Goal: Information Seeking & Learning: Understand process/instructions

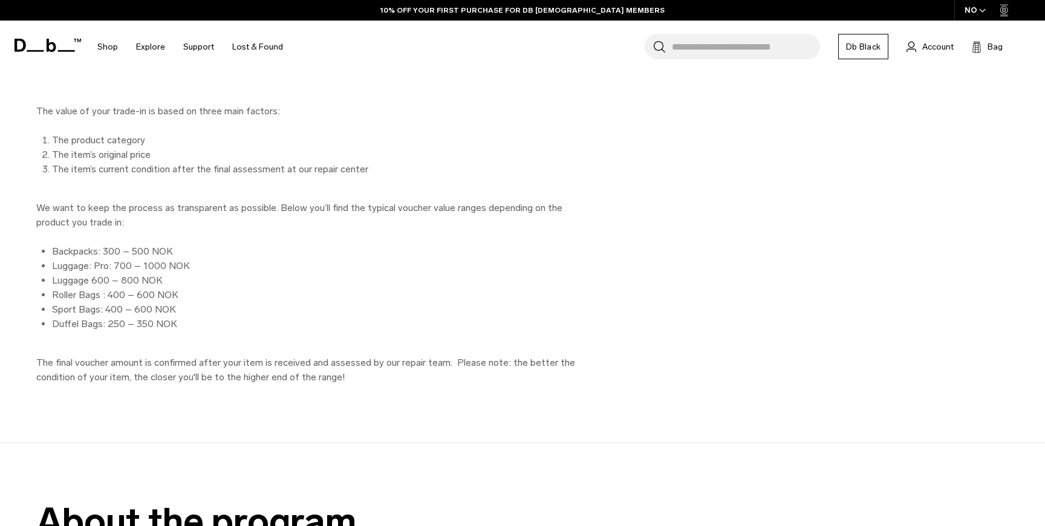
scroll to position [1907, 0]
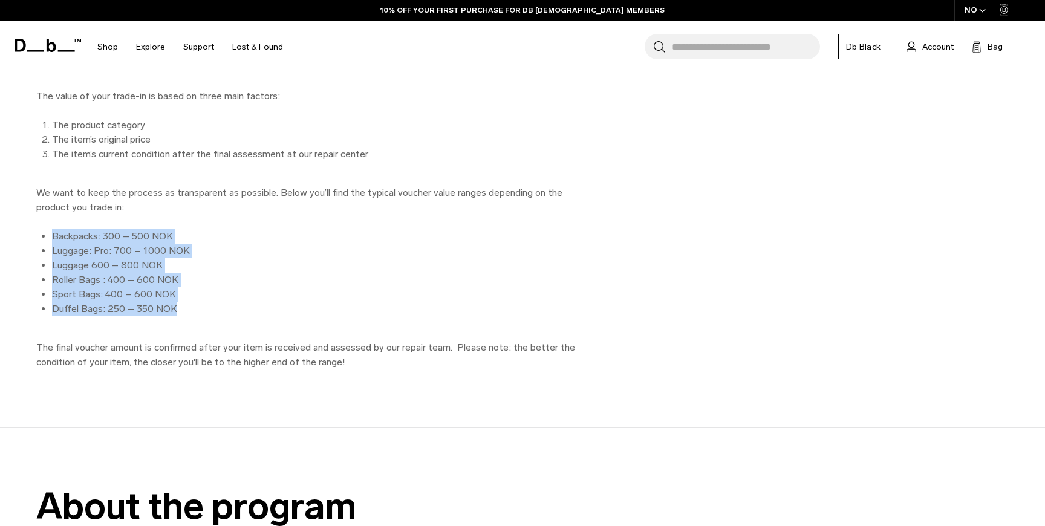
drag, startPoint x: 186, startPoint y: 306, endPoint x: 61, endPoint y: 224, distance: 149.0
click at [61, 224] on div "The value of your trade-in is based on three main factors: The product category…" at bounding box center [308, 229] width 544 height 281
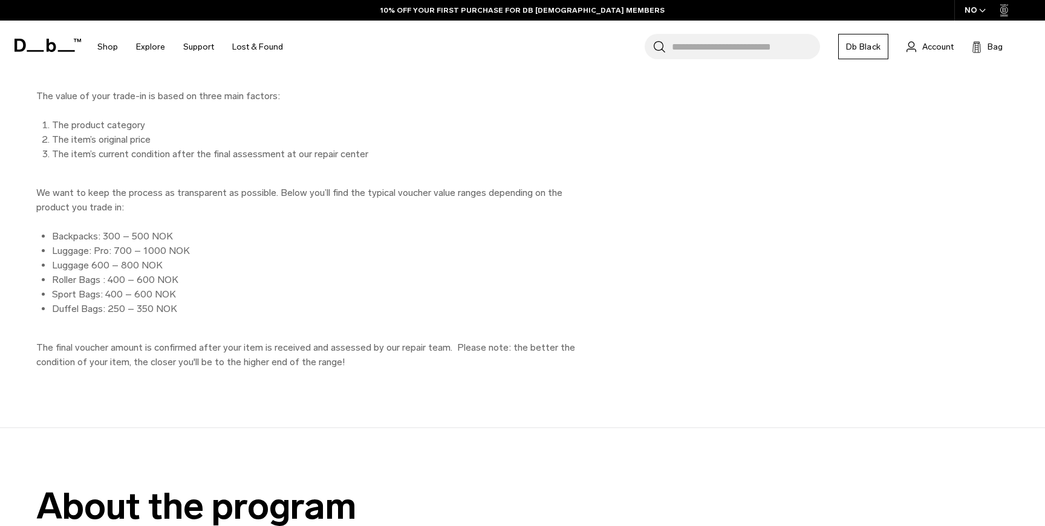
click at [232, 265] on li "Luggage 600 – 800 NOK" at bounding box center [316, 265] width 529 height 15
drag, startPoint x: 99, startPoint y: 237, endPoint x: 151, endPoint y: 240, distance: 52.7
click at [151, 240] on li "Backpacks: 300 – 500 NOK" at bounding box center [316, 236] width 529 height 15
click at [129, 254] on li "Luggage: Pro: 700 – 1000 NOK" at bounding box center [316, 251] width 529 height 15
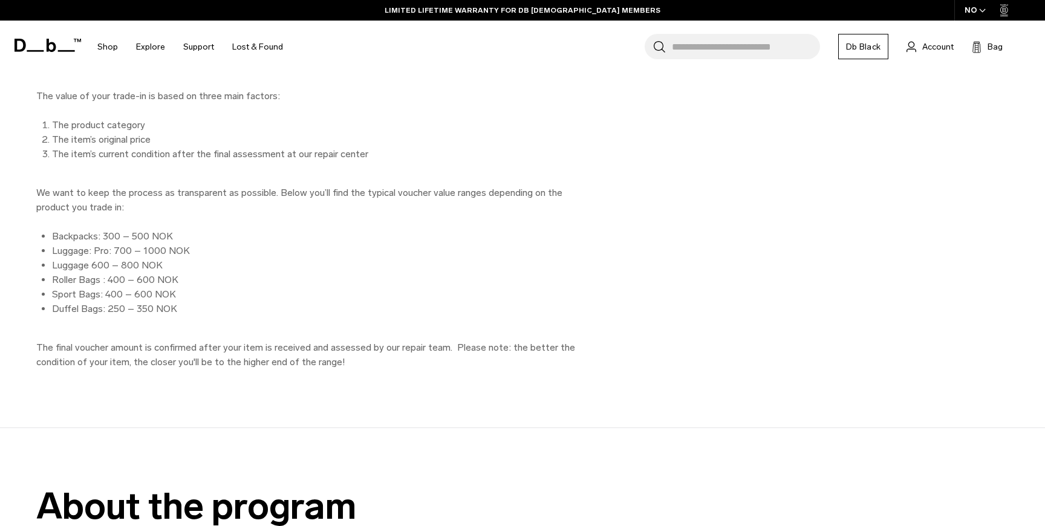
drag, startPoint x: 176, startPoint y: 232, endPoint x: 93, endPoint y: 240, distance: 83.3
click at [93, 240] on li "Backpacks: 300 – 500 NOK" at bounding box center [316, 236] width 529 height 15
drag, startPoint x: 93, startPoint y: 240, endPoint x: 113, endPoint y: 240, distance: 20.0
click at [113, 240] on li "Backpacks: 300 – 500 NOK" at bounding box center [316, 236] width 529 height 15
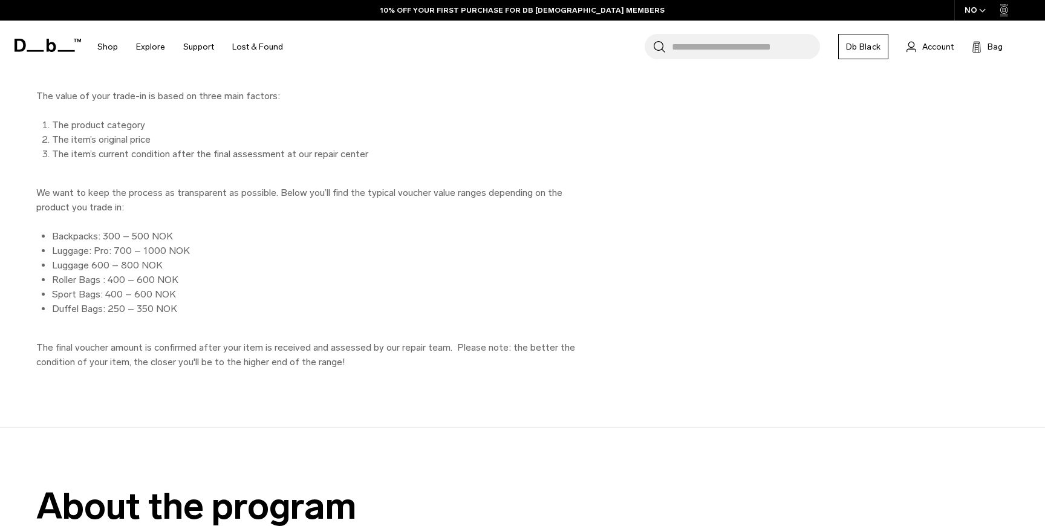
click at [137, 253] on li "Luggage: Pro: 700 – 1000 NOK" at bounding box center [316, 251] width 529 height 15
